Goal: Navigation & Orientation: Find specific page/section

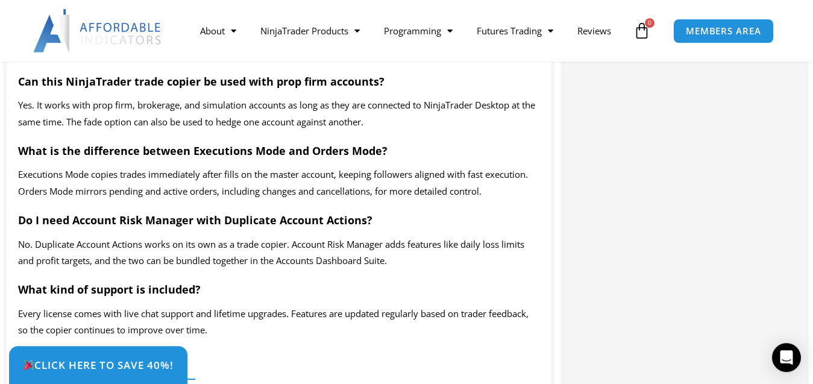
scroll to position [2133, 0]
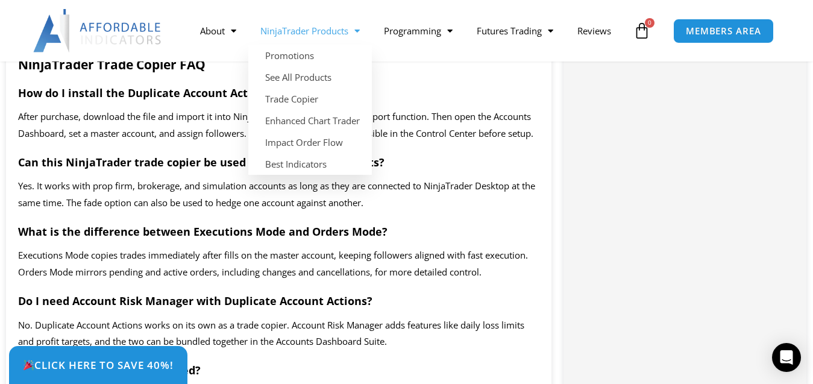
click at [360, 23] on span "Menu" at bounding box center [354, 31] width 11 height 21
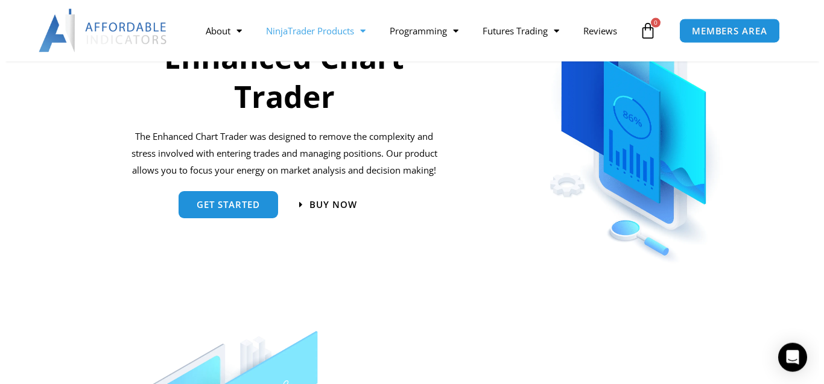
scroll to position [602, 0]
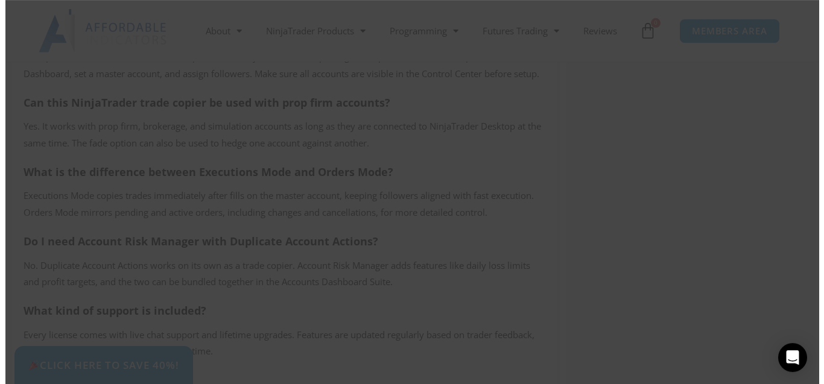
scroll to position [2201, 0]
